Goal: Use online tool/utility: Utilize a website feature to perform a specific function

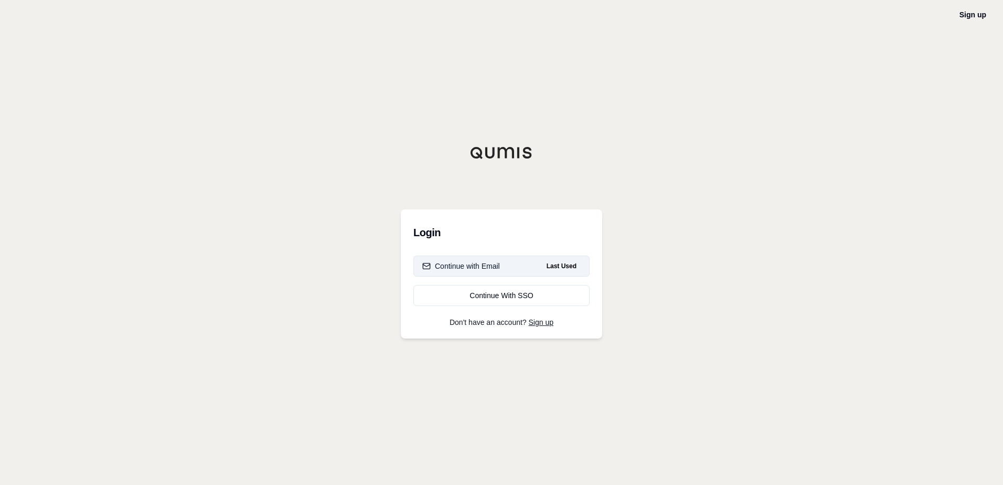
click at [505, 269] on button "Continue with Email Last Used" at bounding box center [501, 265] width 176 height 21
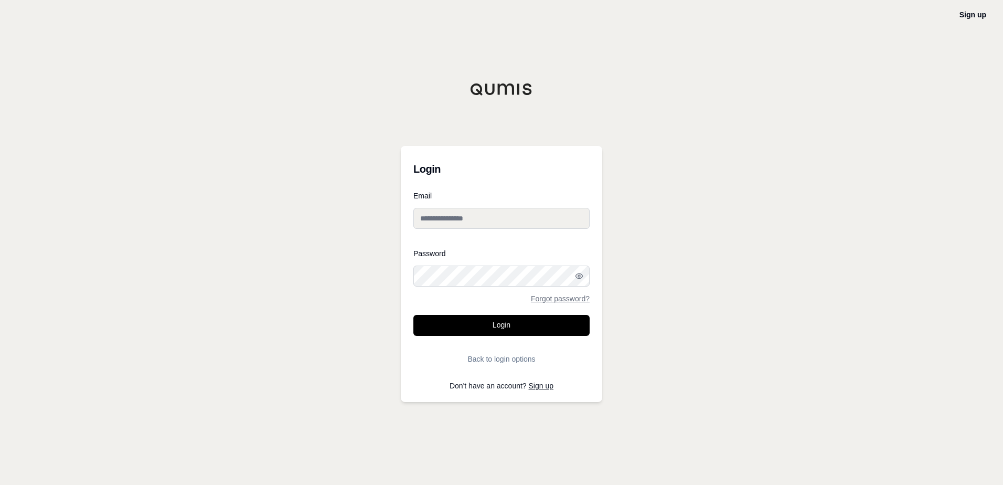
click at [413, 286] on div at bounding box center [413, 286] width 0 height 0
type input "**********"
drag, startPoint x: 520, startPoint y: 327, endPoint x: 521, endPoint y: 319, distance: 7.9
click at [520, 322] on button "Login" at bounding box center [501, 325] width 176 height 21
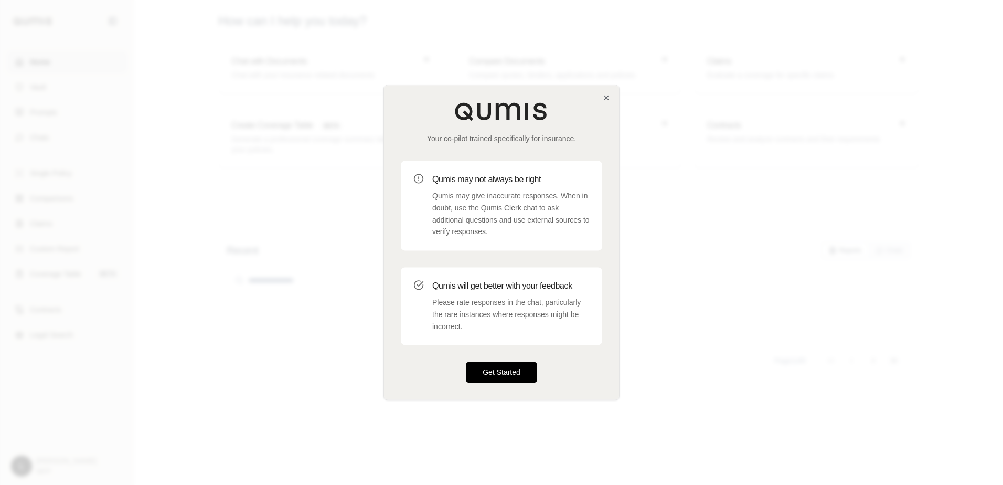
click at [482, 372] on button "Get Started" at bounding box center [501, 372] width 71 height 21
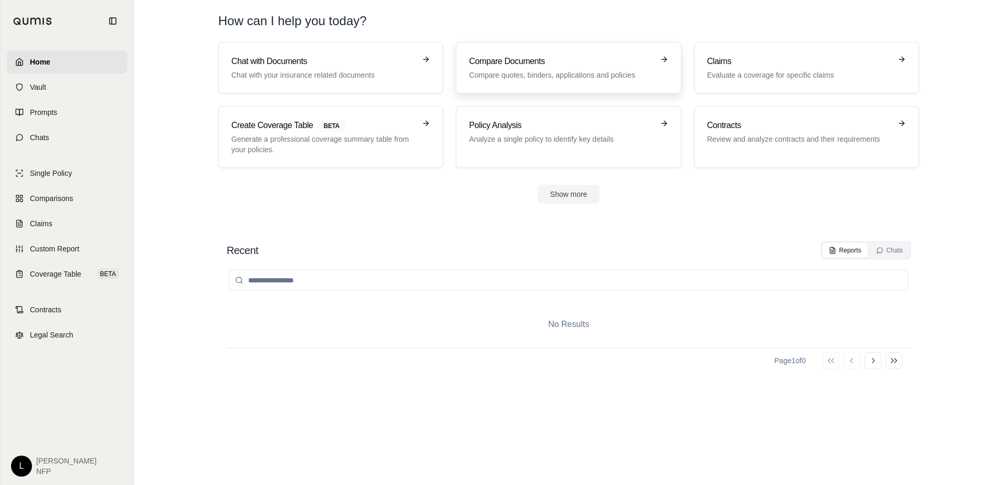
click at [580, 71] on p "Compare quotes, binders, applications and policies" at bounding box center [561, 75] width 184 height 10
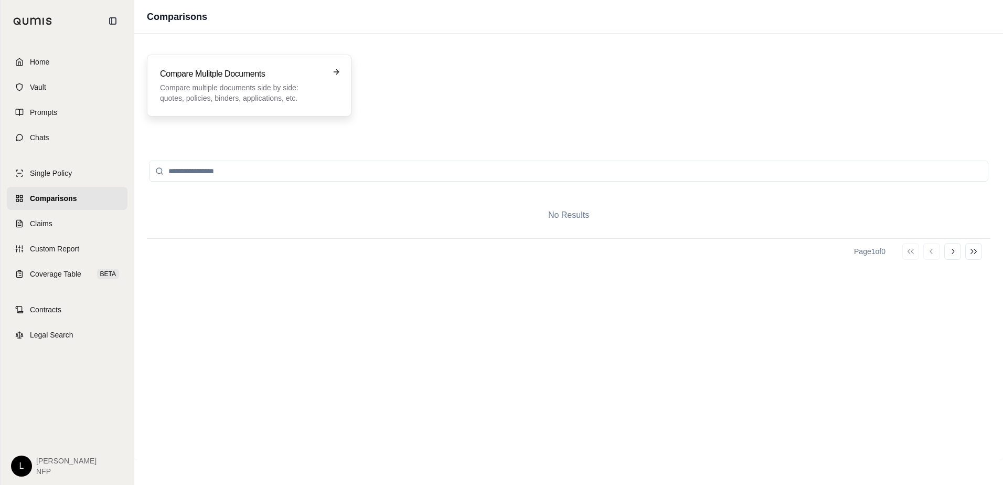
click at [272, 92] on p "Compare multiple documents side by side: quotes, policies, binders, application…" at bounding box center [242, 92] width 164 height 21
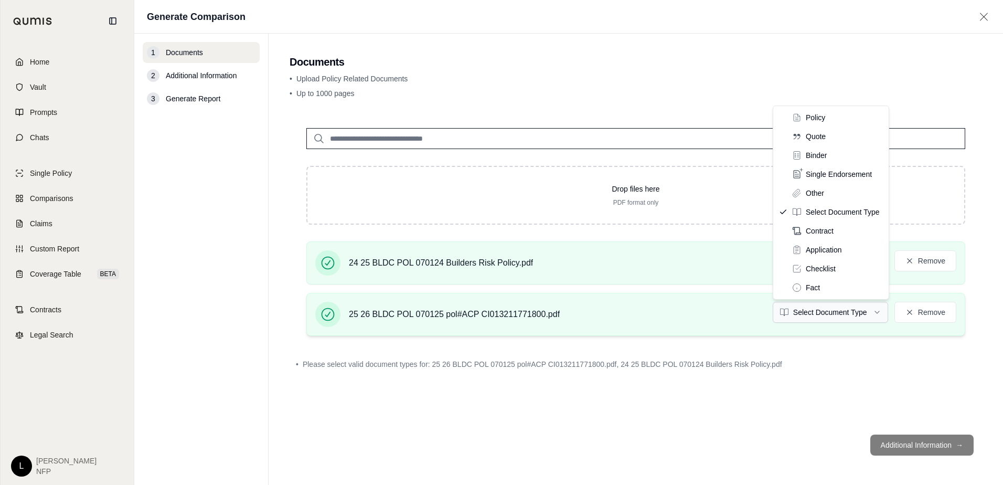
click at [835, 313] on html "Home Vault Prompts Chats Single Policy Comparisons Claims Custom Report Coverag…" at bounding box center [501, 242] width 1003 height 485
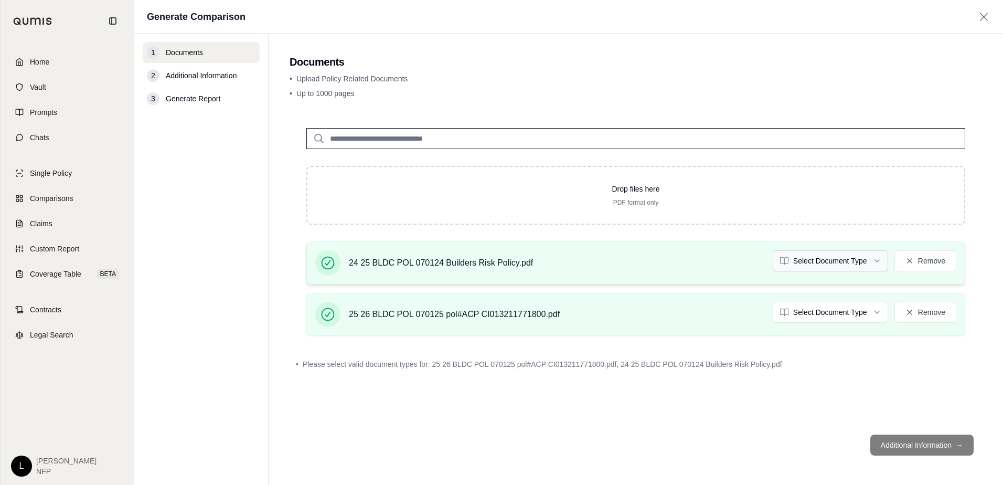
click at [815, 260] on html "Home Vault Prompts Chats Single Policy Comparisons Claims Custom Report Coverag…" at bounding box center [501, 242] width 1003 height 485
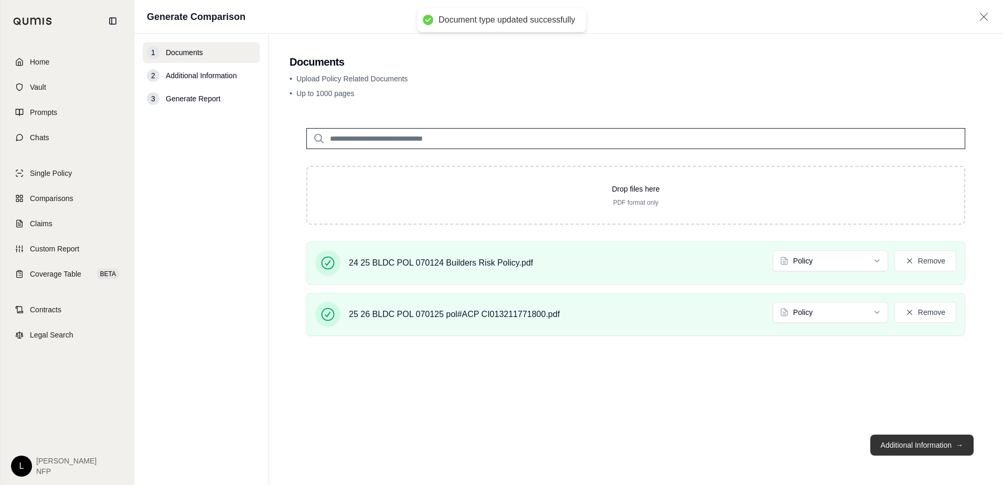
click at [929, 448] on button "Additional Information →" at bounding box center [921, 444] width 103 height 21
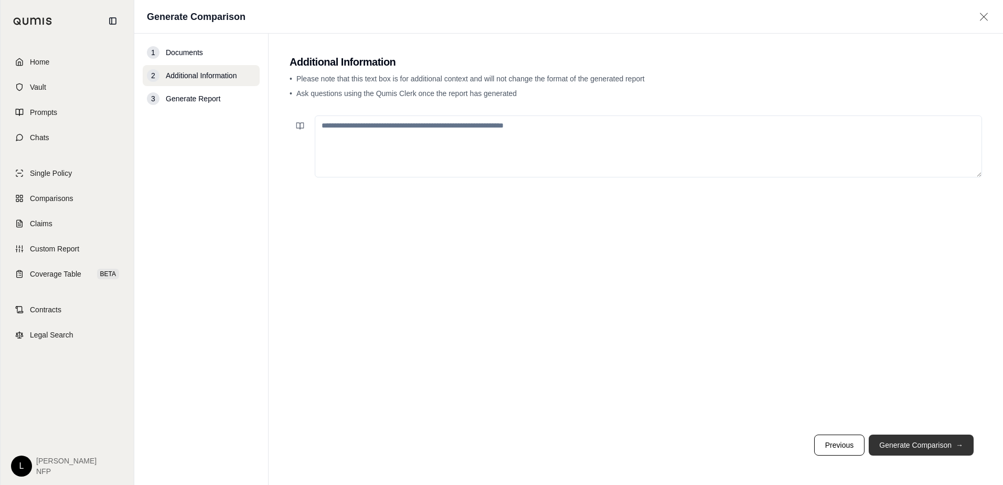
click at [929, 441] on button "Generate Comparison →" at bounding box center [921, 444] width 105 height 21
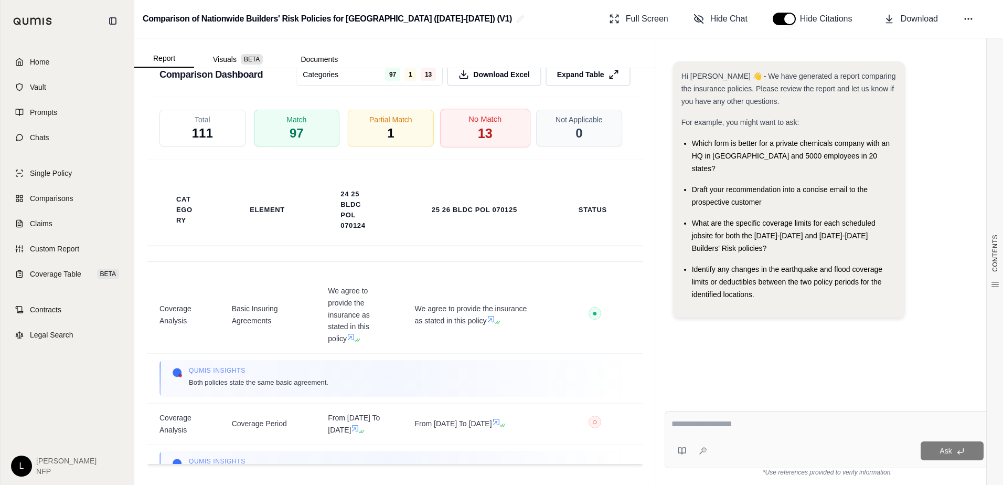
scroll to position [1585, 0]
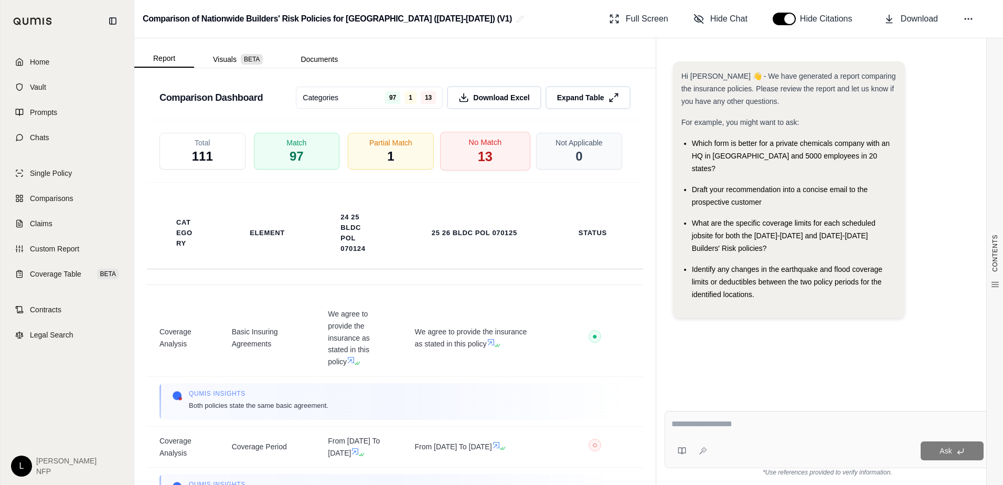
click at [482, 148] on span "No Match" at bounding box center [484, 142] width 33 height 11
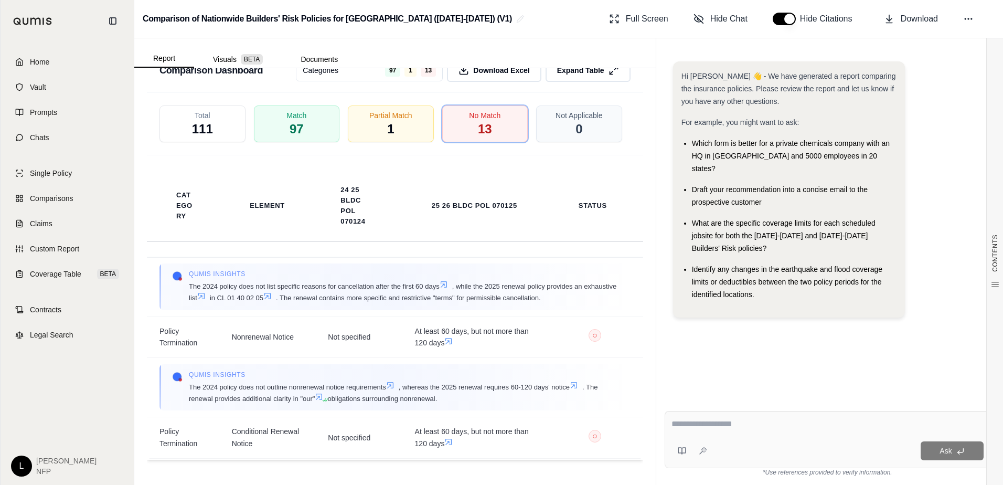
scroll to position [1158, 0]
